Goal: Task Accomplishment & Management: Use online tool/utility

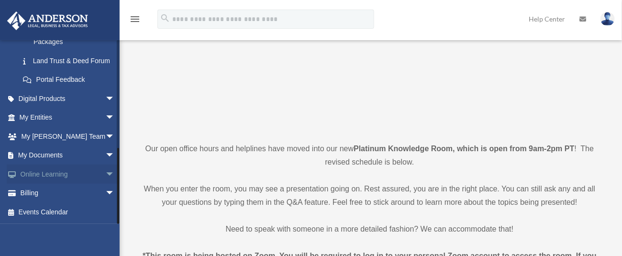
scroll to position [191, 0]
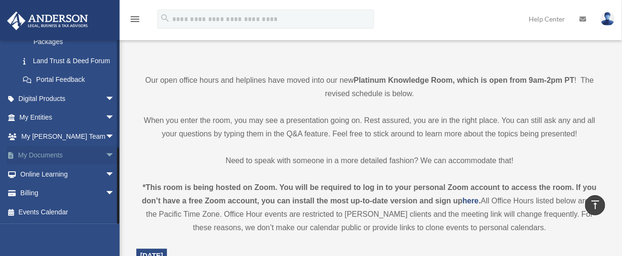
click at [83, 156] on link "My Documents arrow_drop_down" at bounding box center [68, 155] width 123 height 19
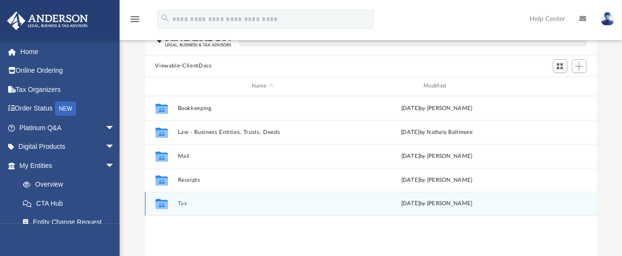
scroll to position [45, 0]
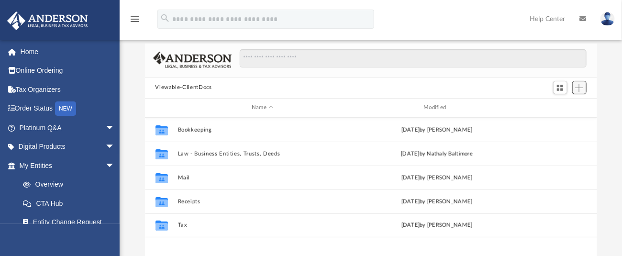
click at [580, 89] on span "Add" at bounding box center [579, 88] width 8 height 8
click at [560, 107] on li "Upload" at bounding box center [565, 106] width 31 height 10
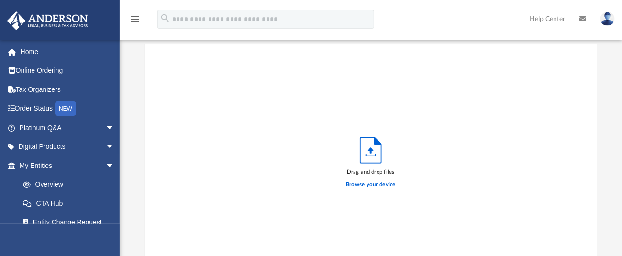
scroll to position [233, 442]
click at [369, 149] on icon "Upload" at bounding box center [371, 150] width 6 height 6
click at [371, 185] on label "Browse your device" at bounding box center [371, 184] width 50 height 9
click at [0, 0] on input "Browse your device" at bounding box center [0, 0] width 0 height 0
